Goal: Information Seeking & Learning: Learn about a topic

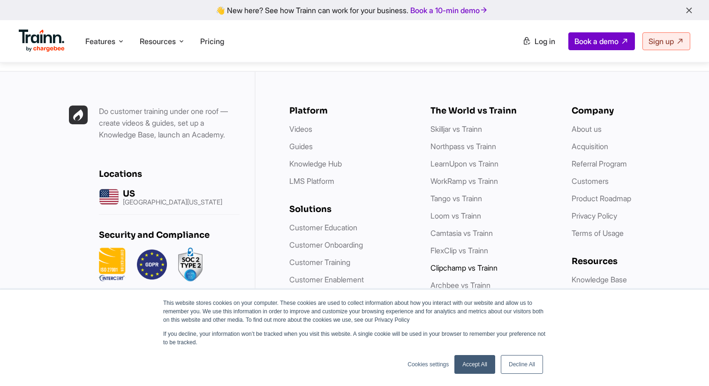
scroll to position [2654, 0]
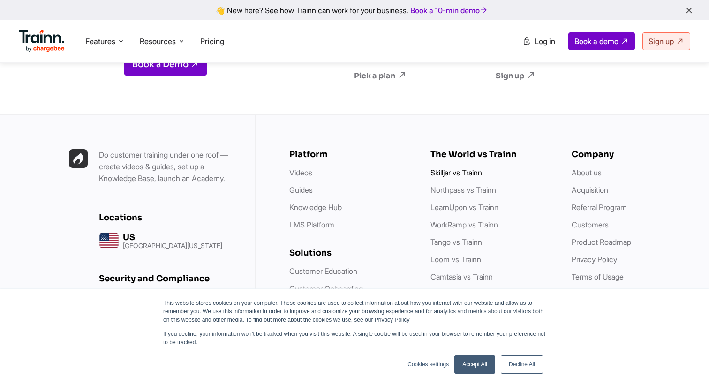
click at [471, 168] on link "Skilljar vs Trainn" at bounding box center [457, 172] width 52 height 9
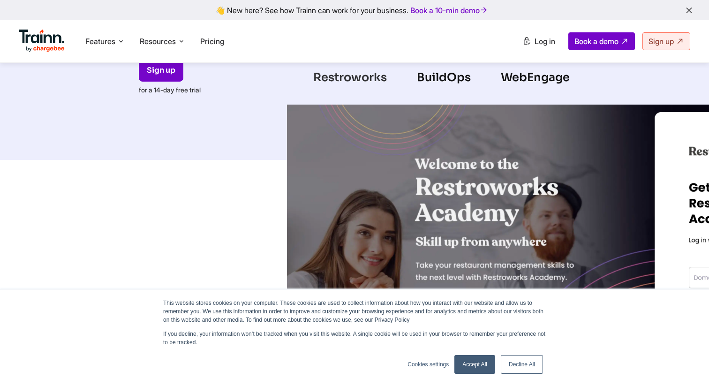
scroll to position [264, 0]
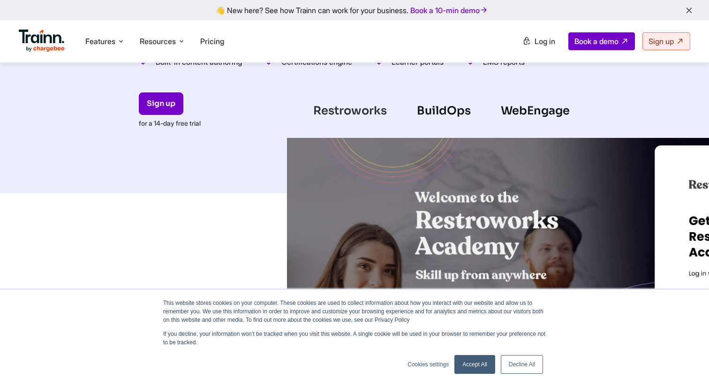
click at [437, 107] on div "BuildOps" at bounding box center [444, 109] width 84 height 22
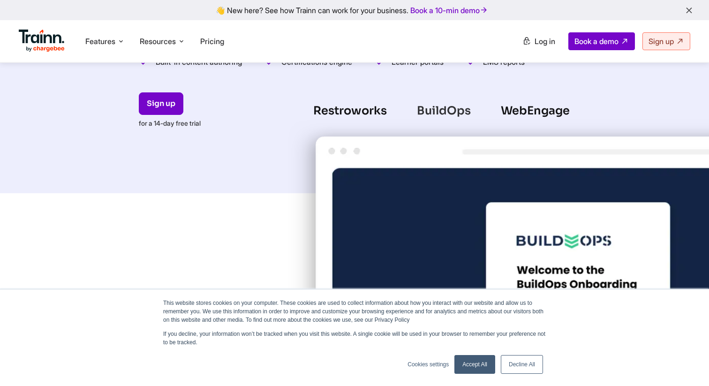
click at [372, 112] on div "Restroworks" at bounding box center [350, 109] width 104 height 22
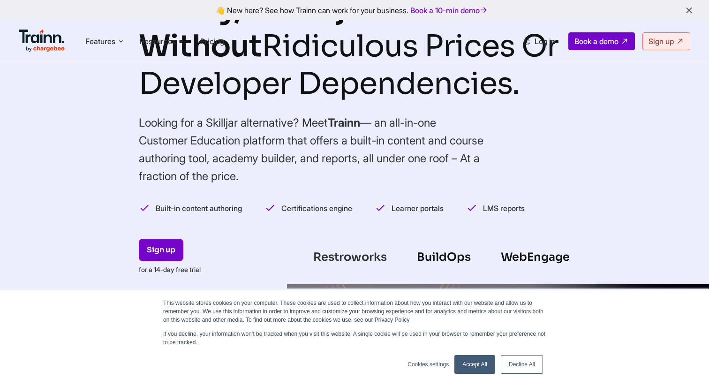
scroll to position [0, 0]
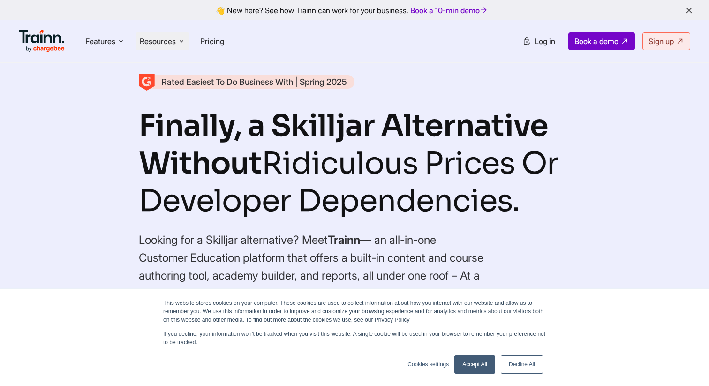
click at [163, 41] on span "Resources" at bounding box center [158, 41] width 36 height 10
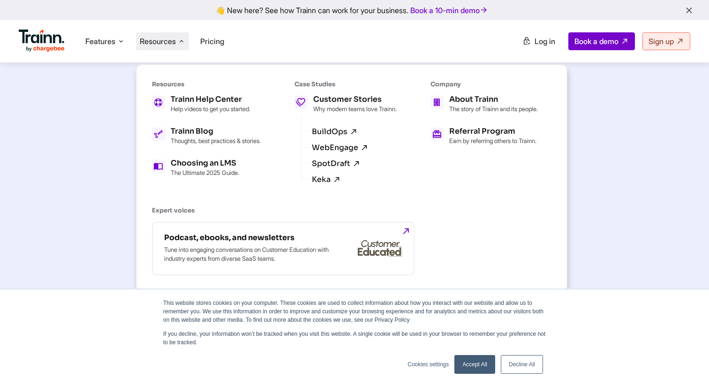
click at [136, 41] on ul "Features Product Videos Create product & how-to videos in multiple languages. G…" at bounding box center [187, 41] width 336 height 27
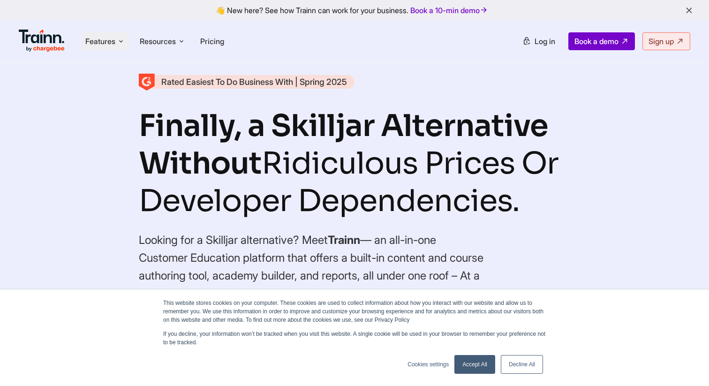
click at [116, 42] on li "Features Product Videos Create product & how-to videos in multiple languages. G…" at bounding box center [105, 41] width 47 height 18
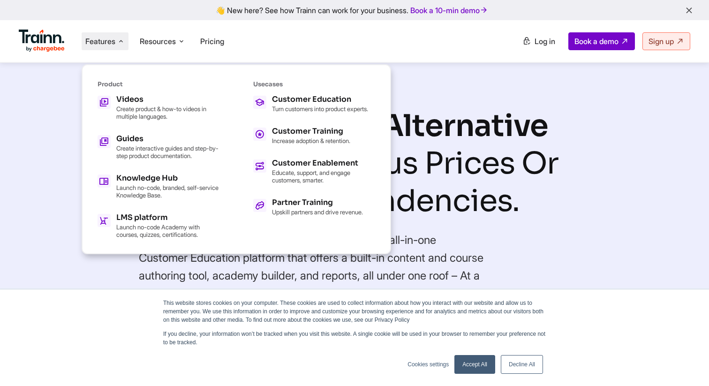
click at [116, 42] on li "Features Product Videos Create product & how-to videos in multiple languages. G…" at bounding box center [105, 41] width 47 height 18
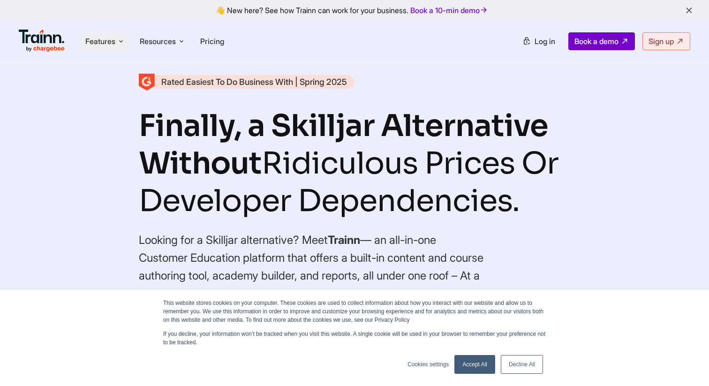
click at [116, 42] on li "Features Product Videos Create product & how-to videos in multiple languages. G…" at bounding box center [105, 41] width 47 height 18
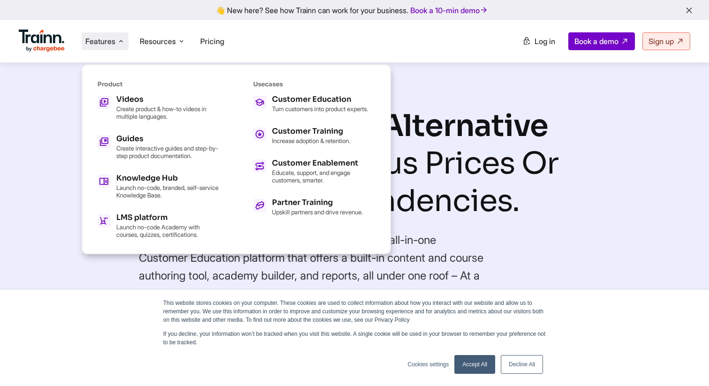
click at [694, 6] on div "👋 New here? See how Trainn can work for your business. Book a 10-min demo" at bounding box center [355, 10] width 698 height 9
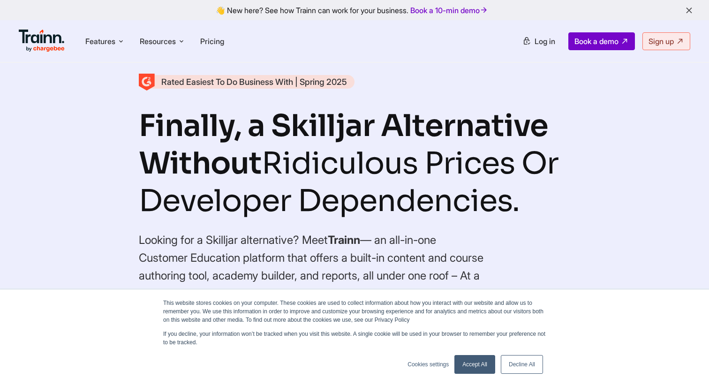
click at [691, 8] on icon "button" at bounding box center [689, 11] width 10 height 10
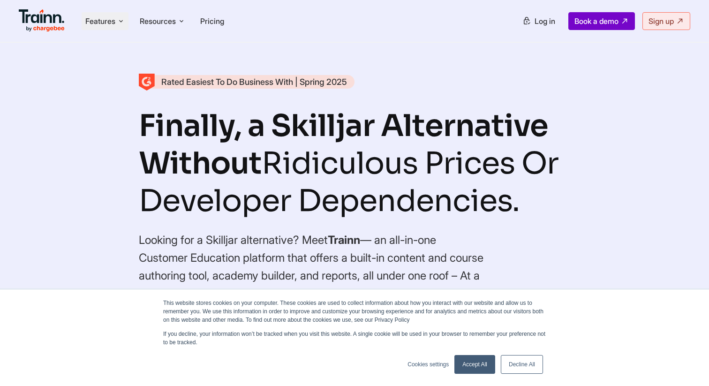
click at [109, 25] on span "Features" at bounding box center [100, 21] width 30 height 10
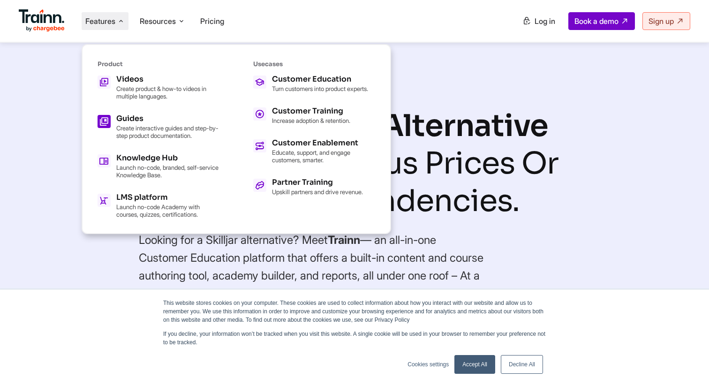
click at [141, 121] on h5 "Guides" at bounding box center [167, 119] width 103 height 8
